Goal: Task Accomplishment & Management: Use online tool/utility

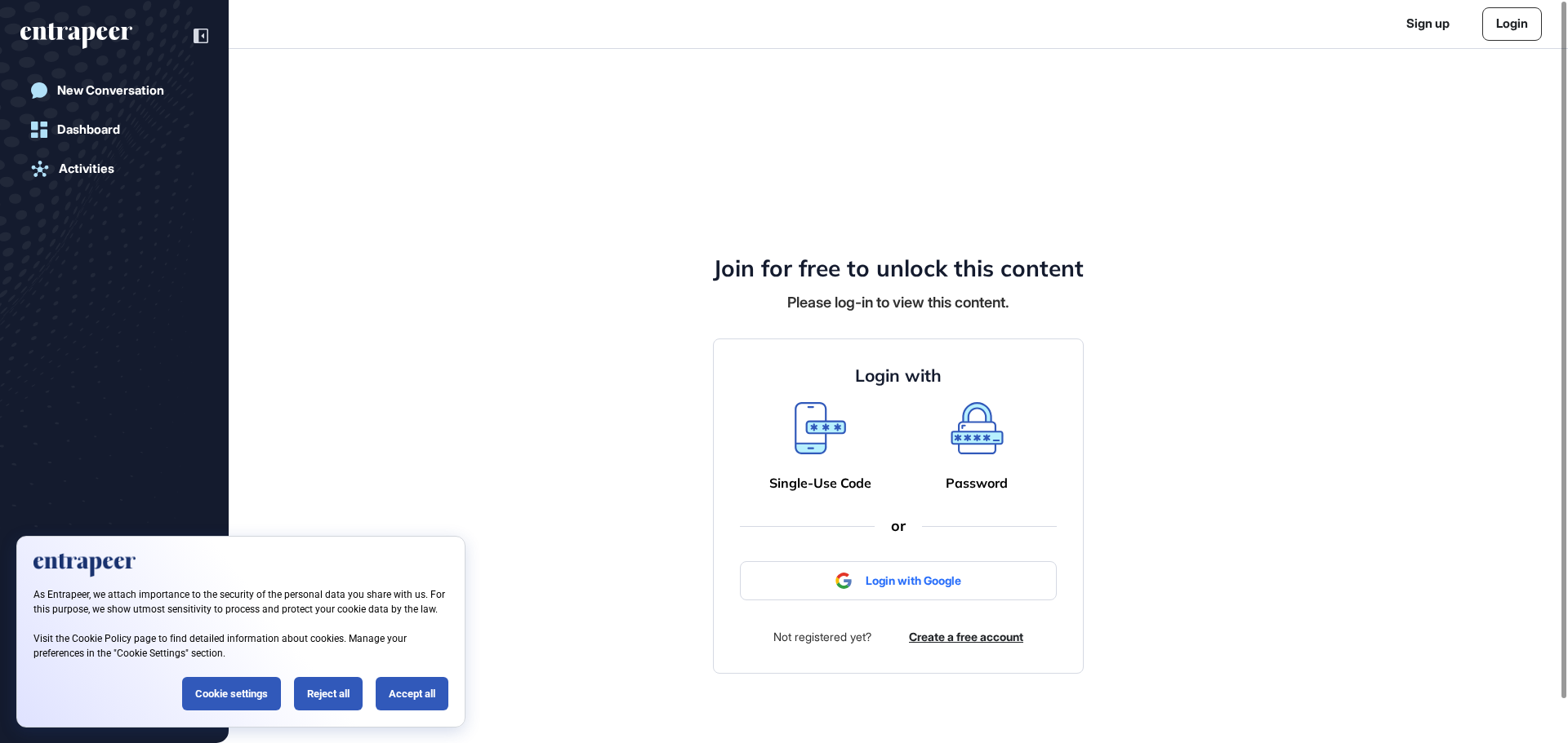
click at [1504, 30] on link "Login" at bounding box center [1511, 24] width 59 height 33
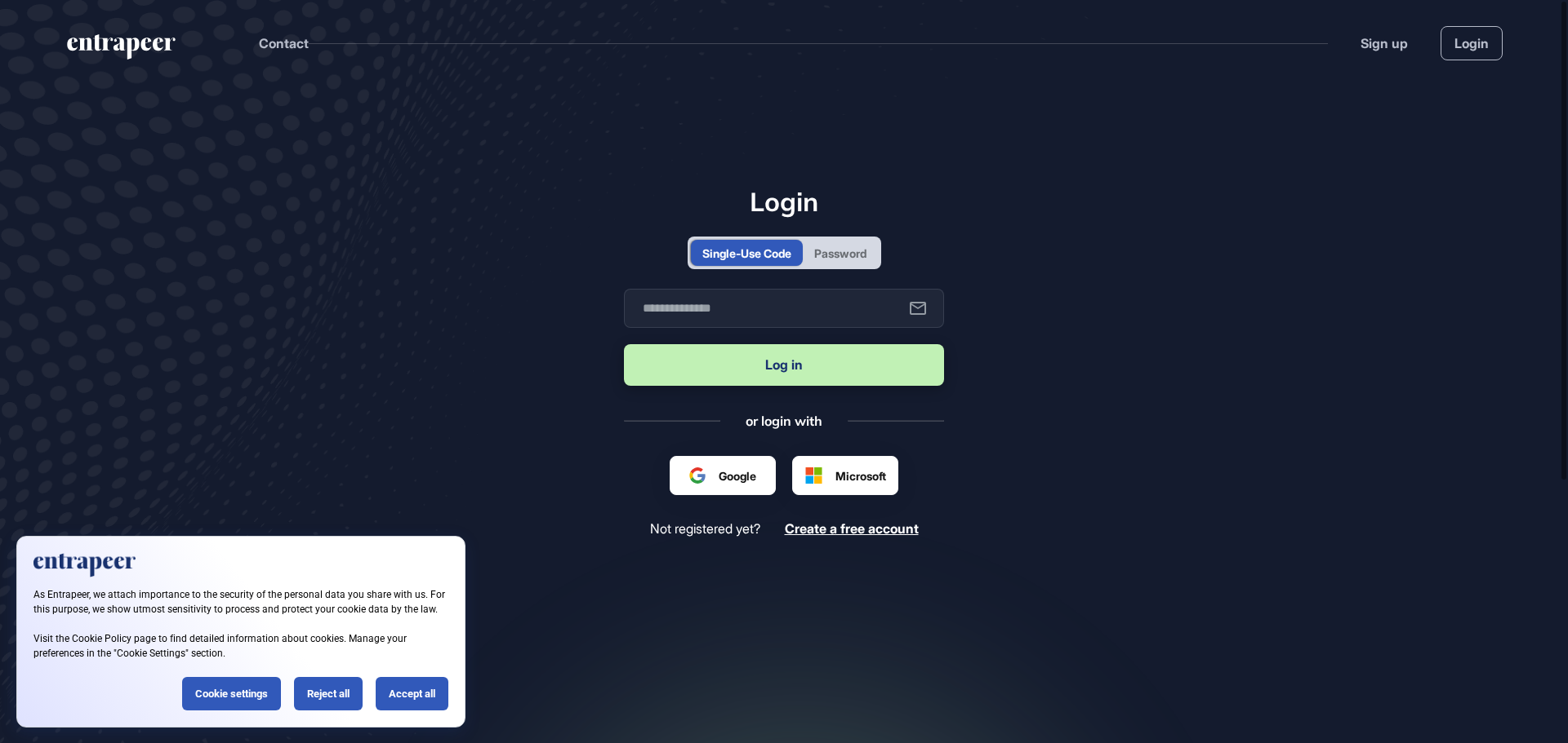
scroll to position [1, 1]
click at [840, 251] on div "Password" at bounding box center [840, 254] width 52 height 17
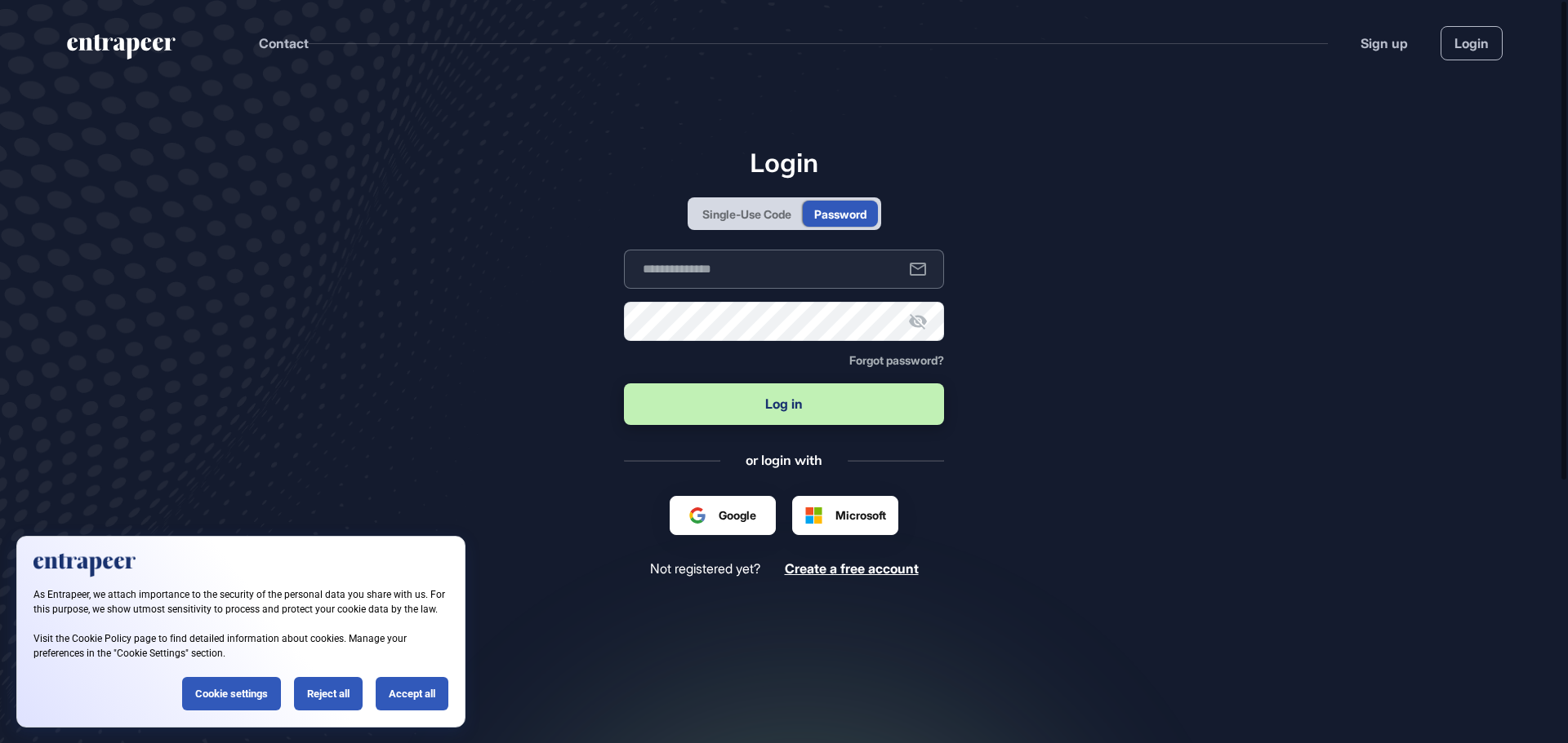
click at [803, 270] on input "text" at bounding box center [784, 269] width 320 height 39
type input "**********"
click at [652, 389] on button "Log in" at bounding box center [784, 405] width 320 height 42
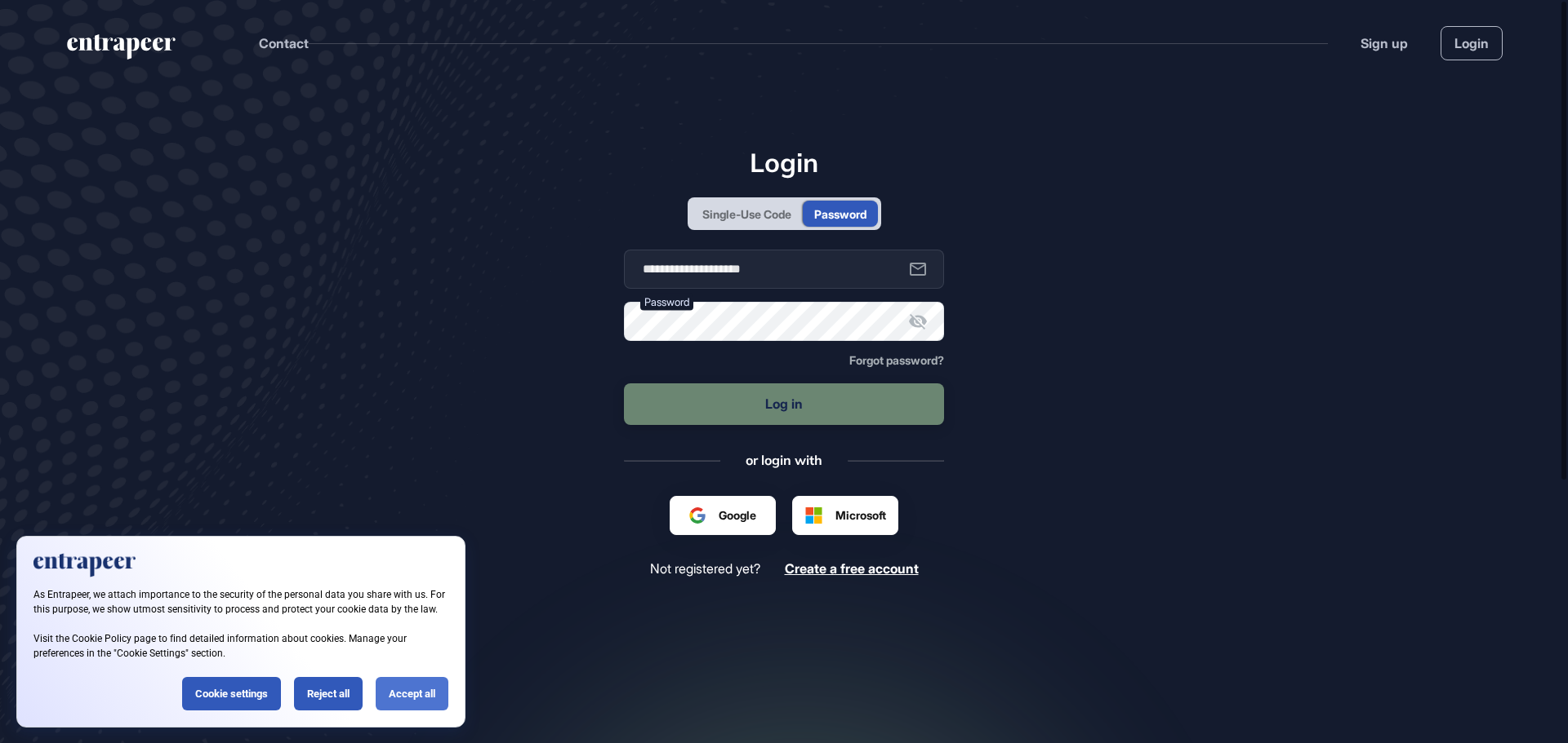
click at [395, 689] on div "Accept all" at bounding box center [411, 694] width 72 height 33
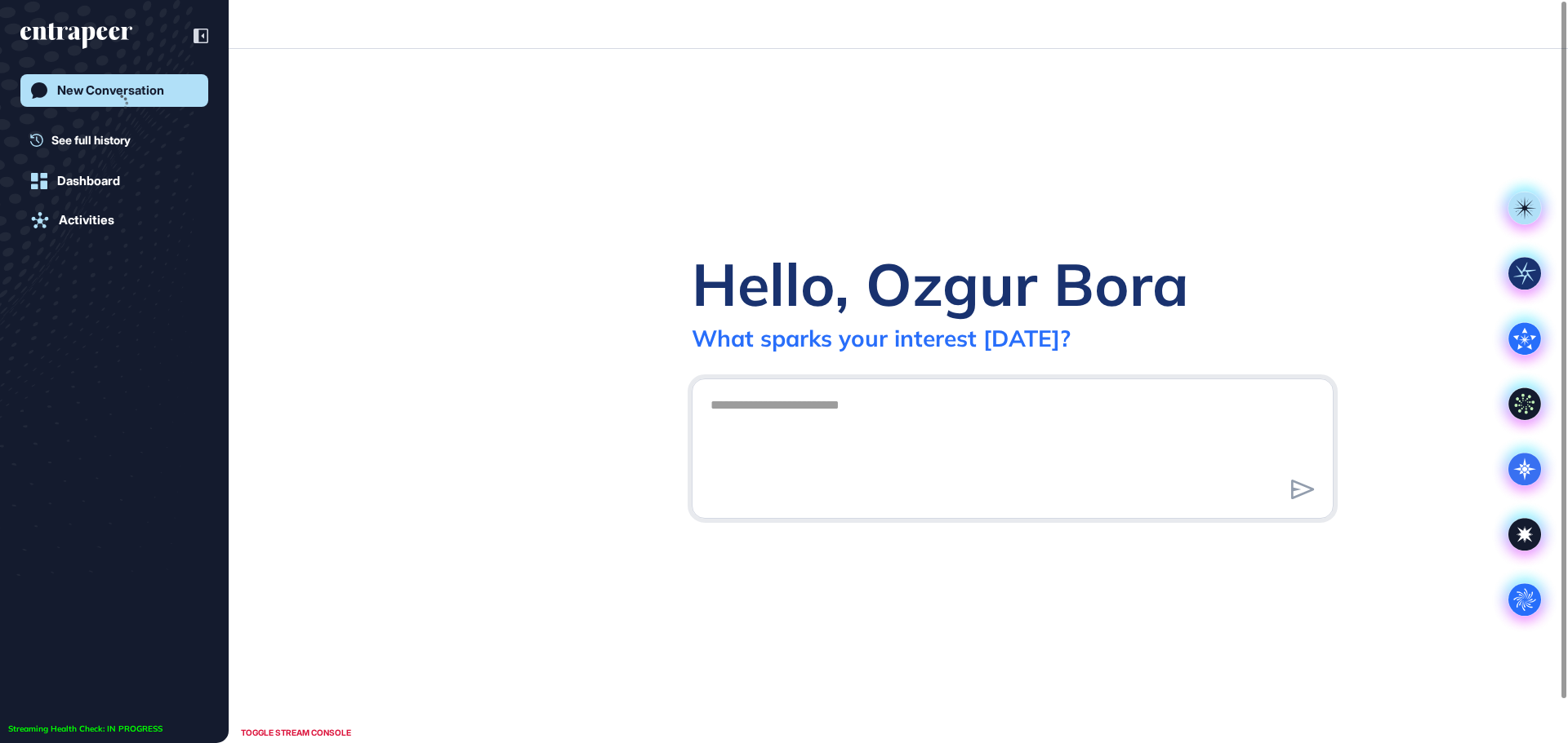
scroll to position [1, 1]
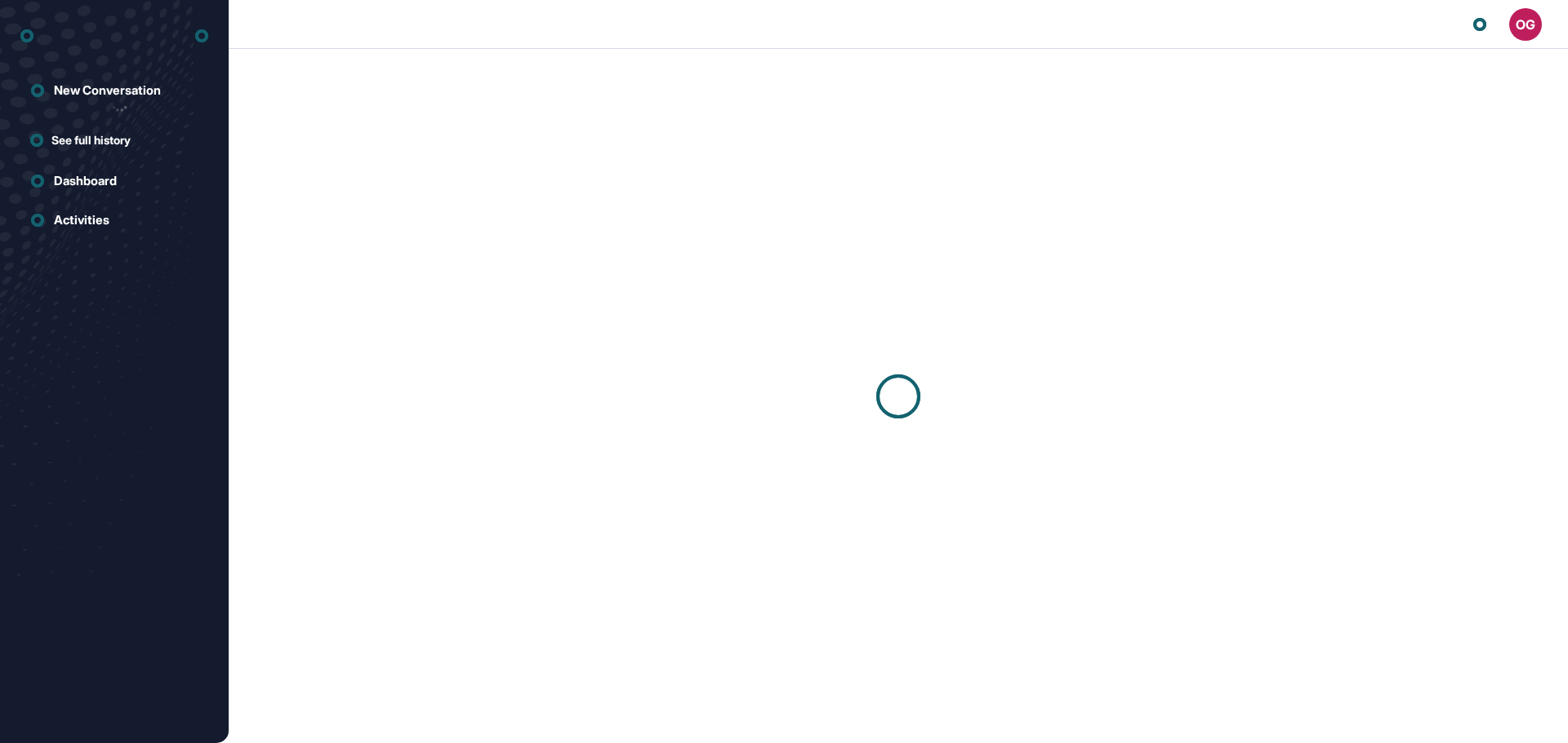
scroll to position [1, 1]
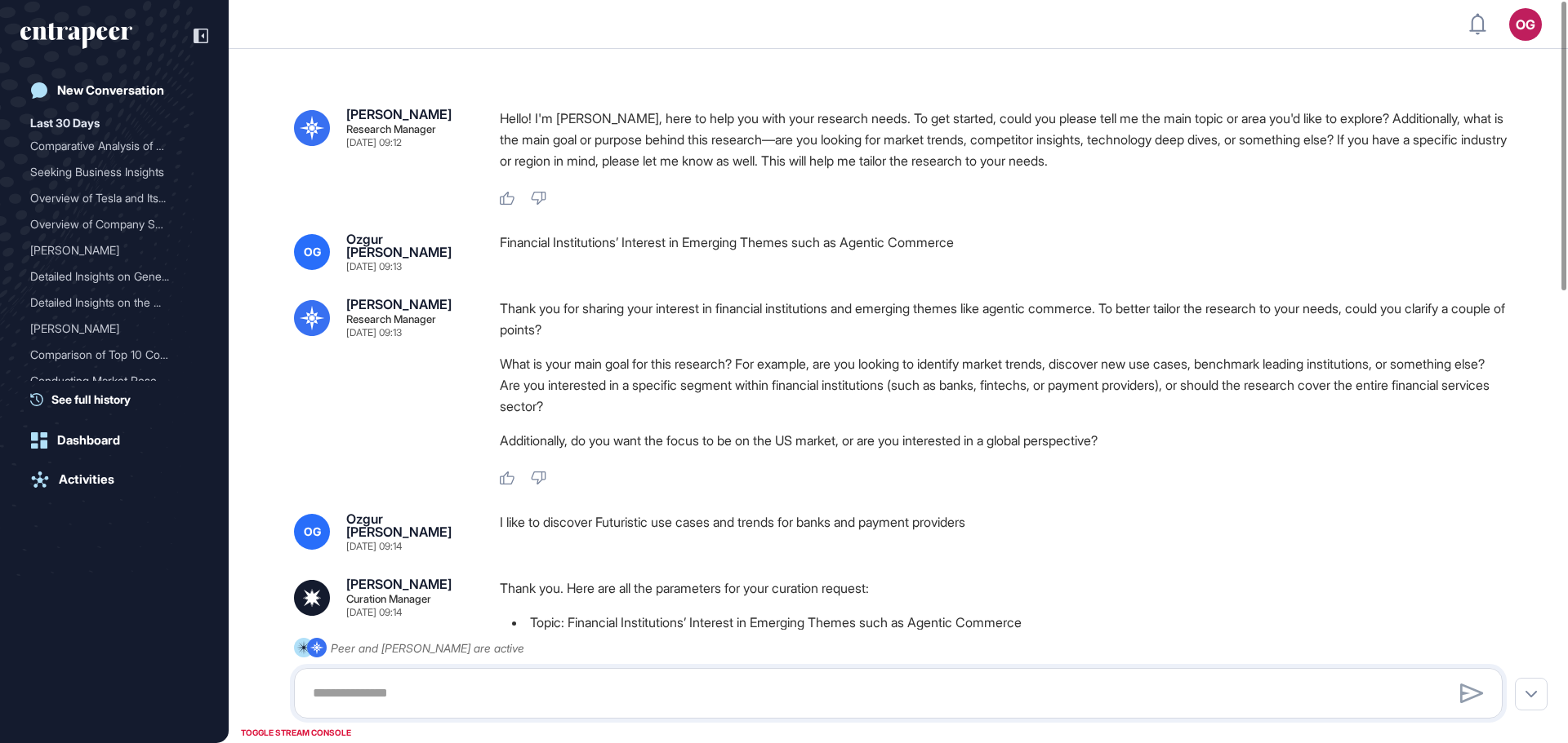
type input "**********"
type input "*"
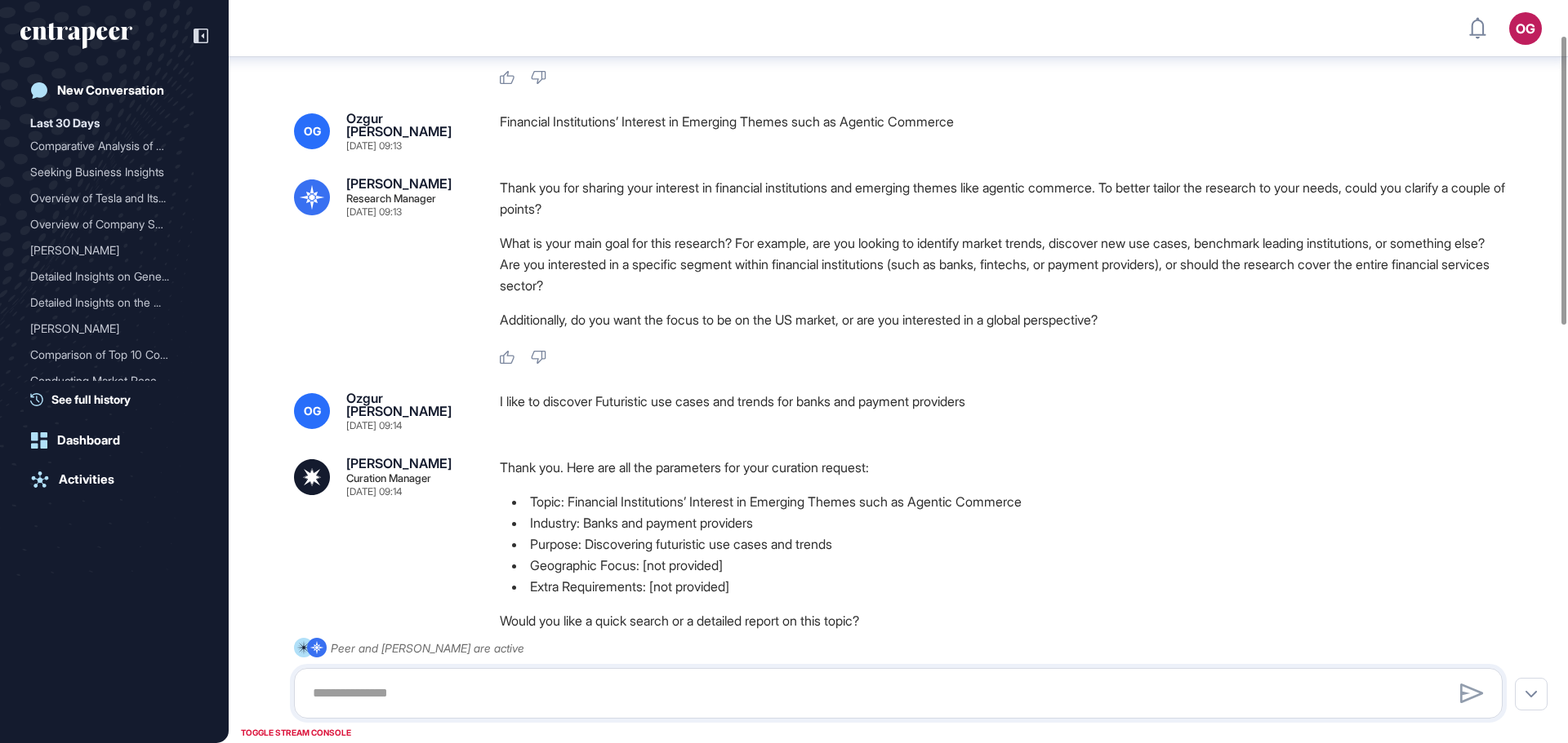
scroll to position [90, 0]
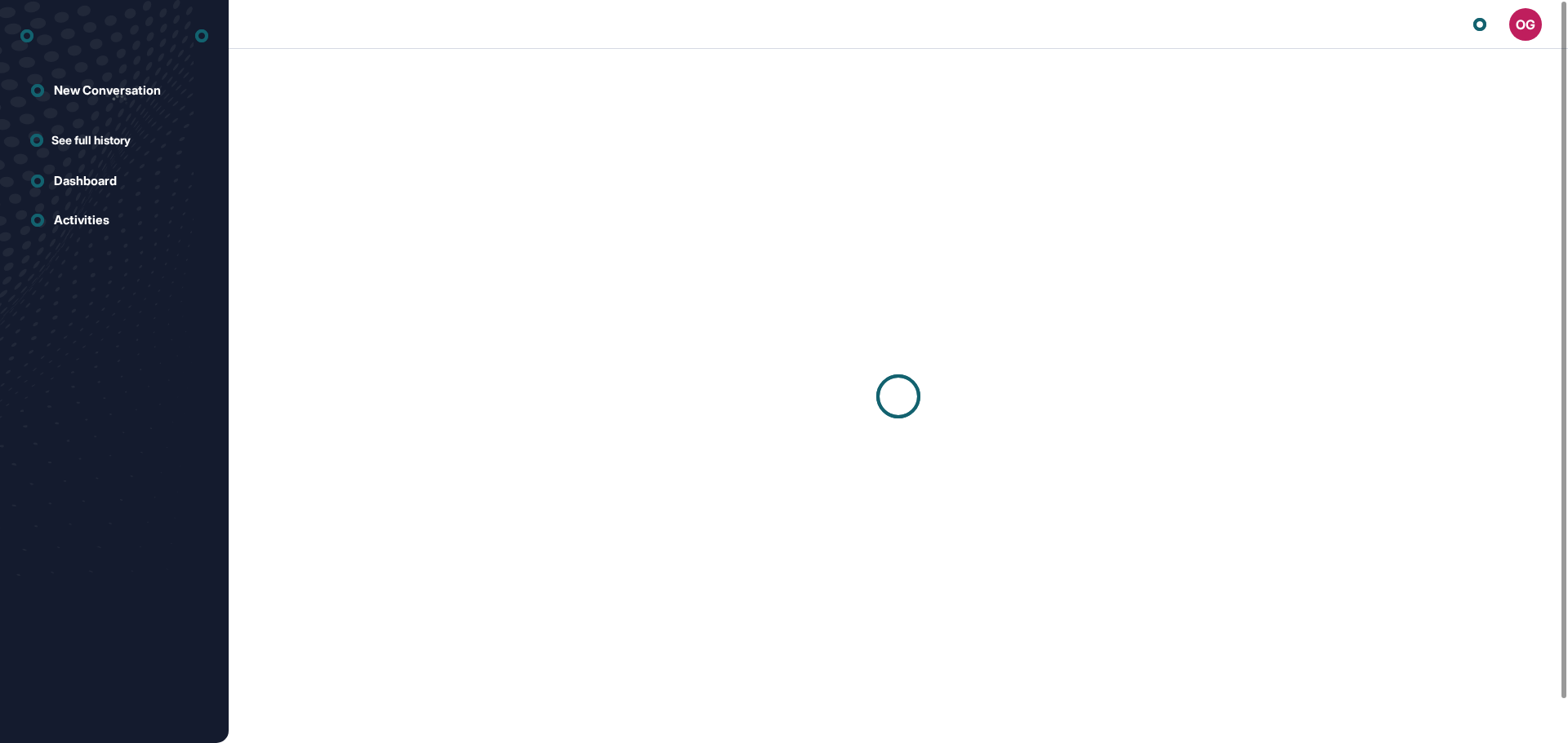
scroll to position [1, 1]
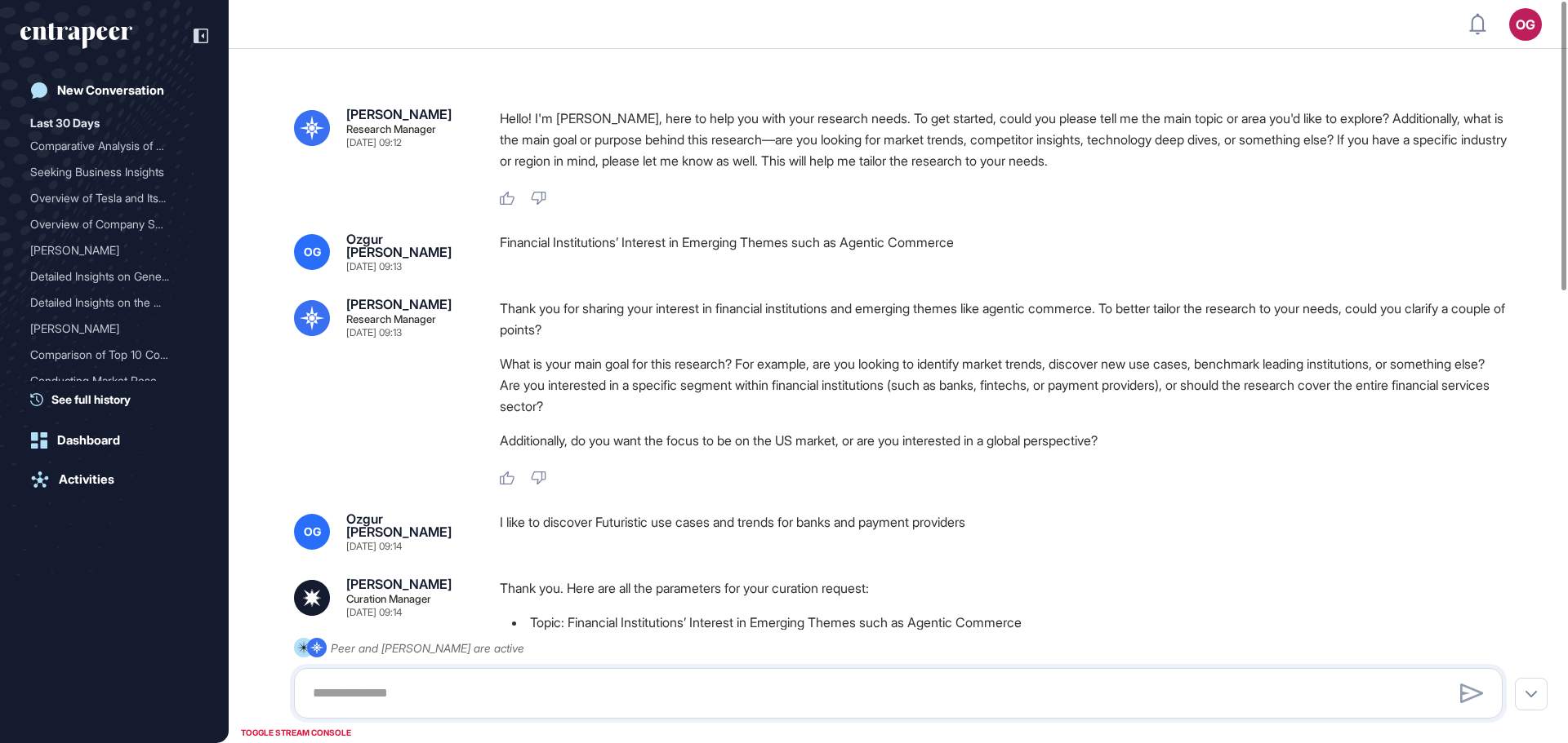
type input "**********"
type input "*"
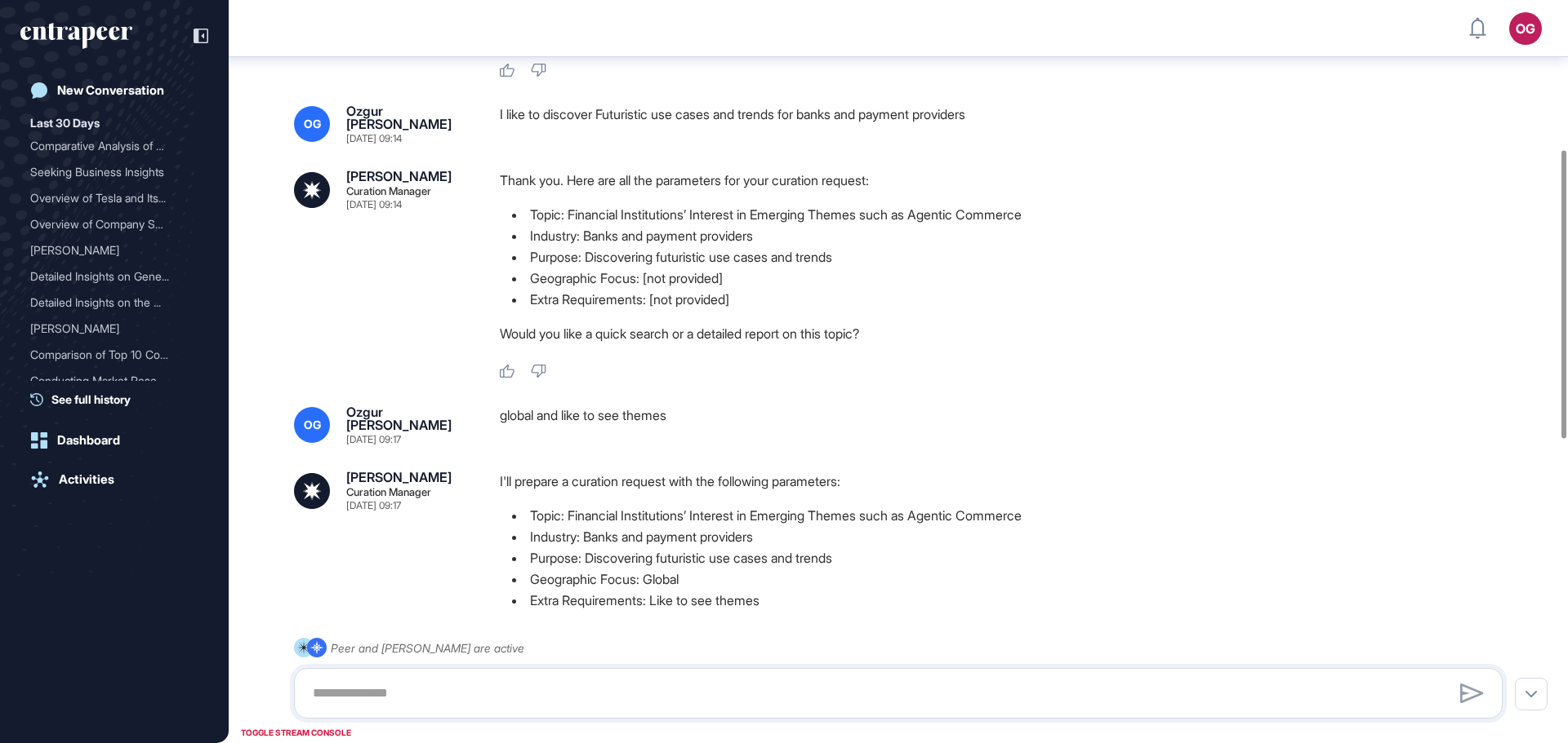
scroll to position [171, 0]
